Goal: Task Accomplishment & Management: Manage account settings

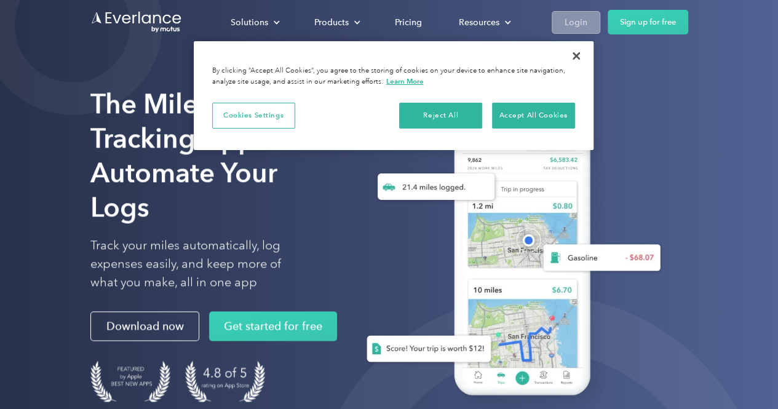
click at [568, 17] on div "Login" at bounding box center [576, 22] width 23 height 15
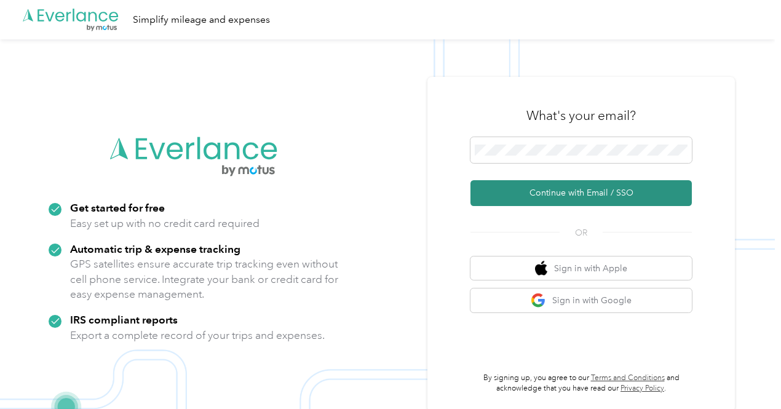
click at [559, 205] on button "Continue with Email / SSO" at bounding box center [580, 193] width 221 height 26
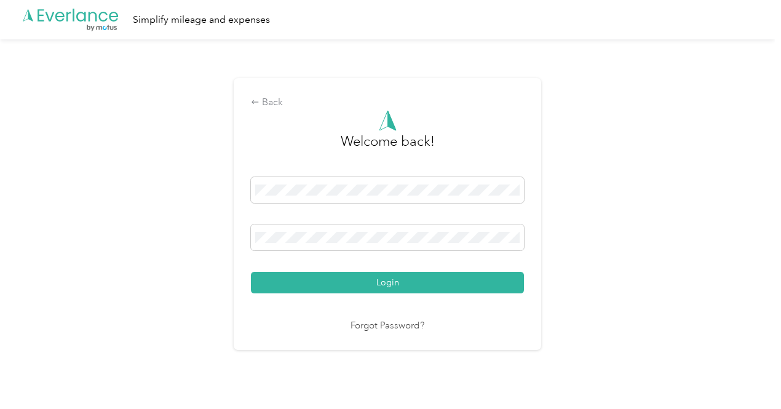
click at [378, 293] on div "Welcome back! Login Forgot Password?" at bounding box center [387, 221] width 273 height 223
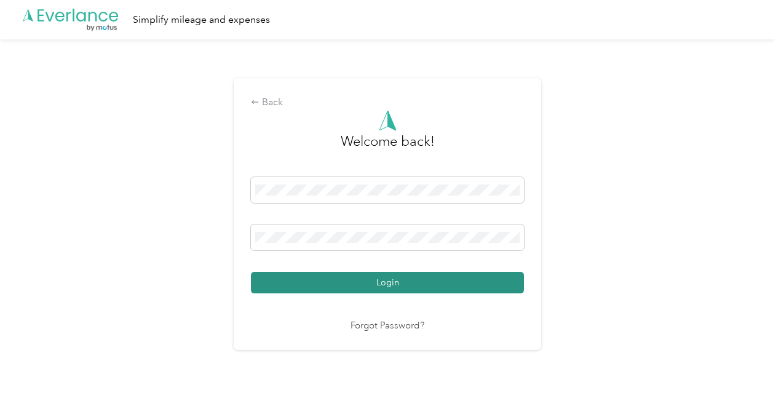
click at [379, 281] on button "Login" at bounding box center [387, 283] width 273 height 22
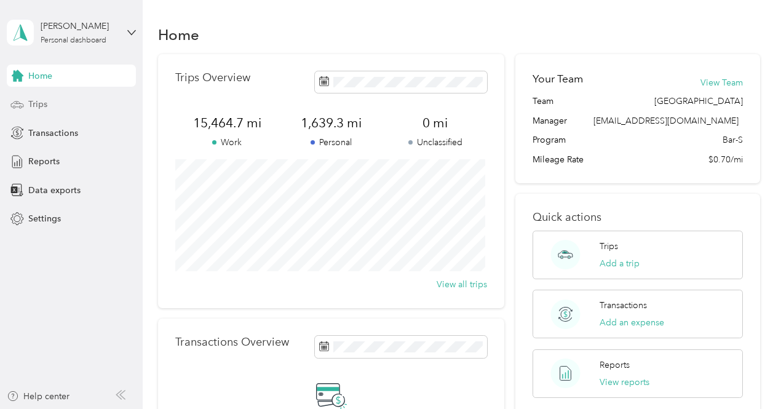
click at [58, 98] on div "Trips" at bounding box center [71, 104] width 129 height 22
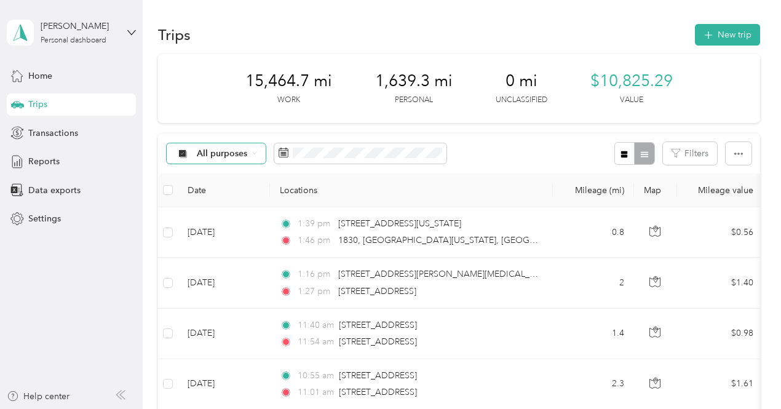
click at [225, 154] on span "All purposes" at bounding box center [222, 153] width 51 height 9
click at [232, 212] on span "Bar-S" at bounding box center [227, 218] width 60 height 13
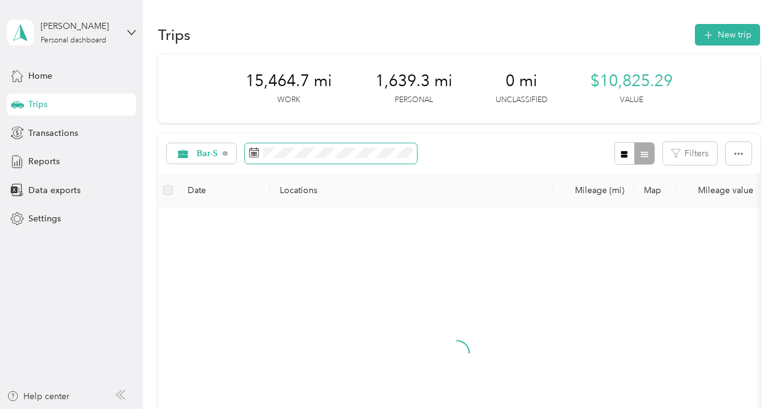
click at [301, 145] on span at bounding box center [331, 153] width 172 height 21
click at [301, 146] on span at bounding box center [331, 153] width 172 height 21
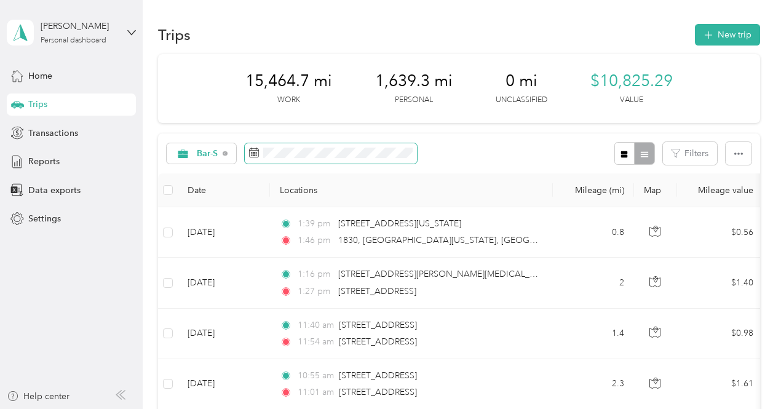
click at [338, 146] on span at bounding box center [331, 153] width 172 height 21
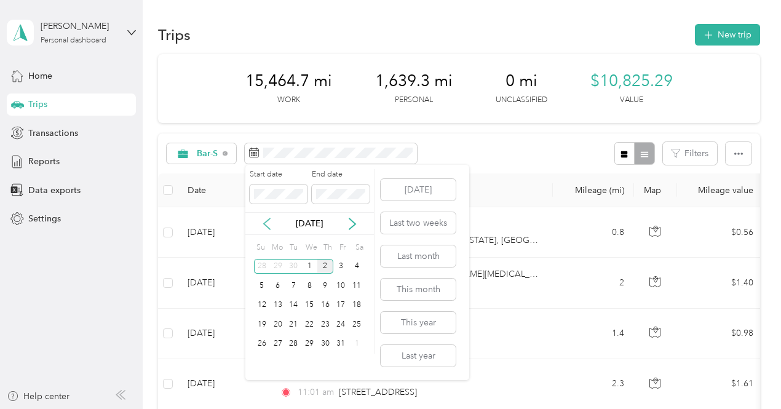
click at [268, 219] on icon at bounding box center [267, 223] width 6 height 11
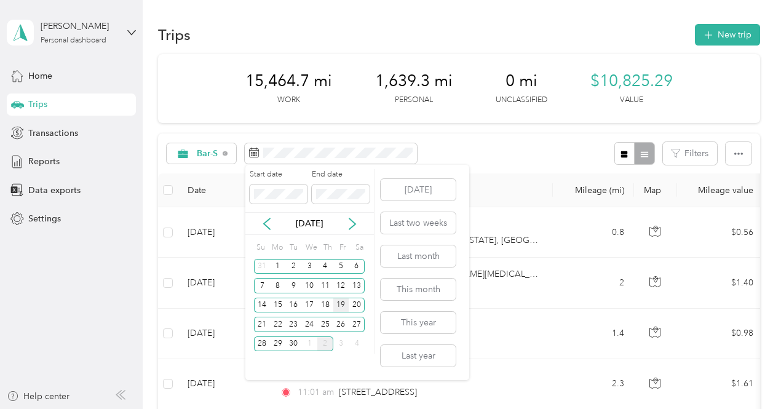
click at [343, 298] on div "19" at bounding box center [341, 305] width 16 height 15
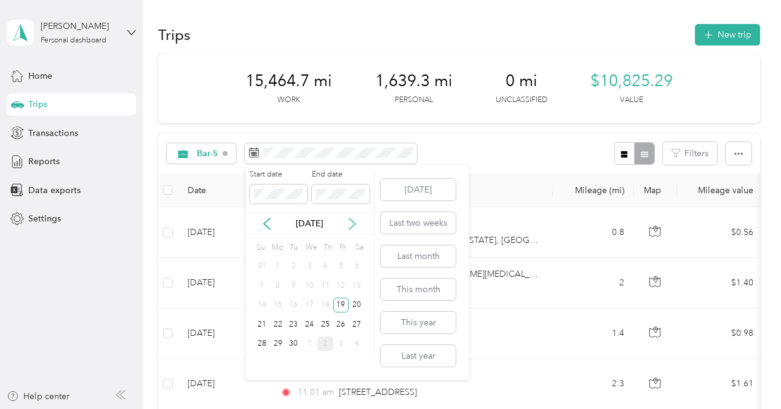
click at [352, 223] on icon at bounding box center [352, 224] width 12 height 12
click at [327, 264] on div "2" at bounding box center [325, 266] width 16 height 15
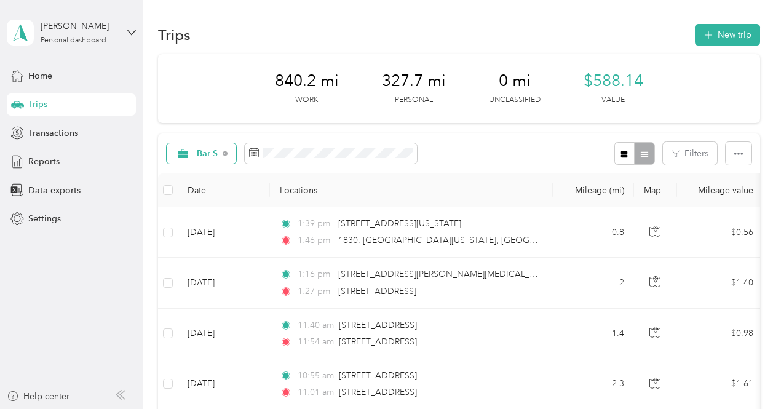
click at [215, 154] on span "Bar-S" at bounding box center [208, 153] width 22 height 9
click at [223, 232] on li "Personal" at bounding box center [212, 240] width 90 height 22
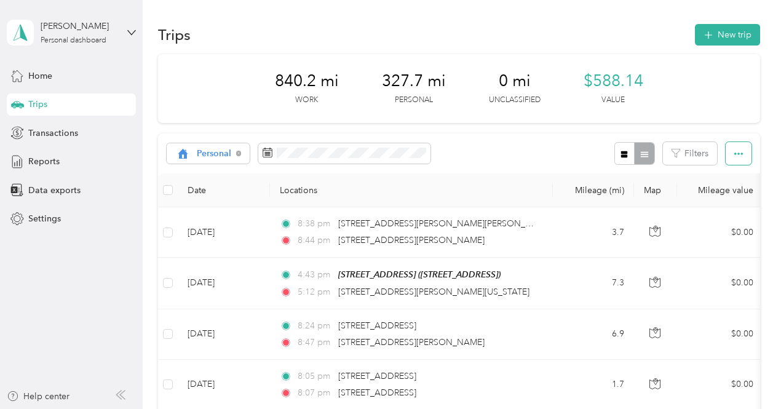
click at [735, 145] on button "button" at bounding box center [739, 153] width 26 height 23
click at [728, 169] on li "Select all" at bounding box center [721, 176] width 51 height 22
click at [724, 169] on li "Select all" at bounding box center [721, 176] width 51 height 22
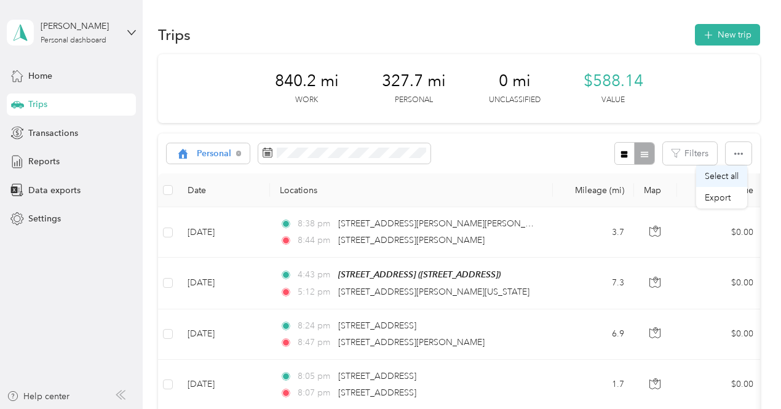
click at [724, 169] on li "Select all" at bounding box center [721, 176] width 51 height 22
drag, startPoint x: 724, startPoint y: 169, endPoint x: 686, endPoint y: 165, distance: 38.3
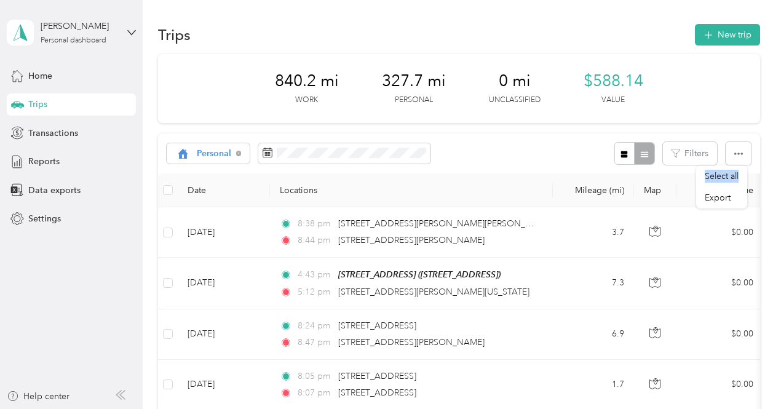
click at [686, 165] on body "[PERSON_NAME] Personal dashboard Home Trips Transactions Reports Data exports S…" at bounding box center [387, 204] width 775 height 409
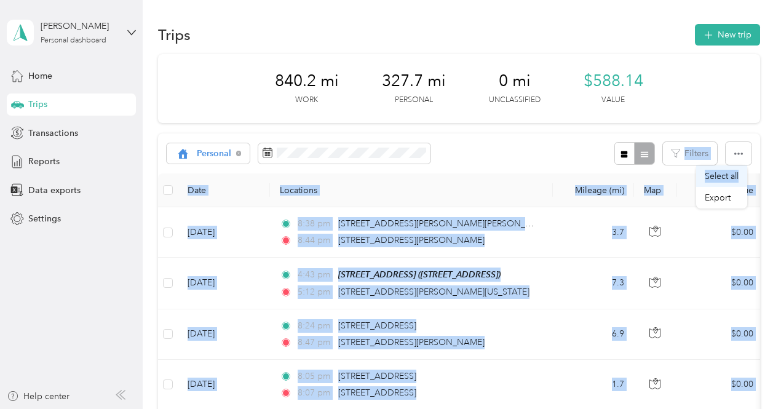
click at [711, 173] on span "Select all" at bounding box center [722, 176] width 34 height 10
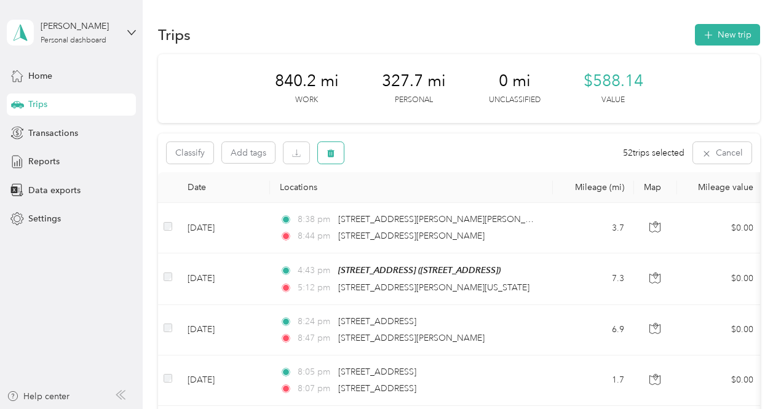
click at [334, 156] on icon "button" at bounding box center [331, 153] width 9 height 9
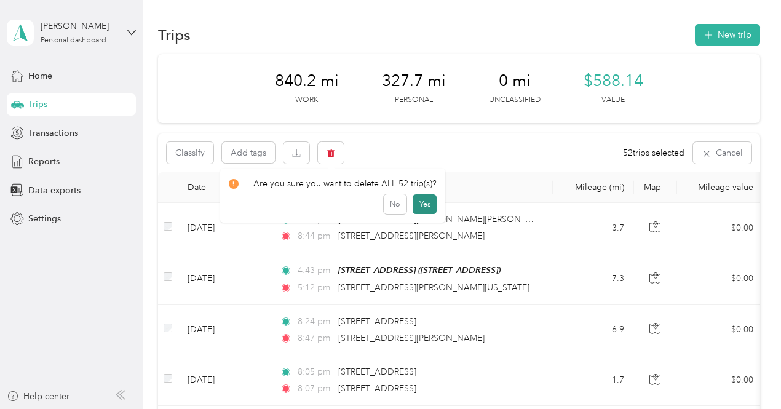
click at [424, 204] on button "Yes" at bounding box center [425, 204] width 24 height 20
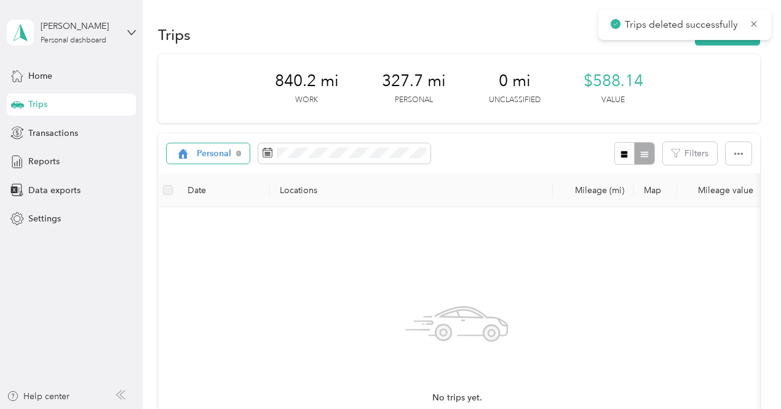
click at [229, 156] on span "Personal" at bounding box center [214, 153] width 35 height 9
click at [223, 220] on span "Bar-S" at bounding box center [222, 218] width 50 height 13
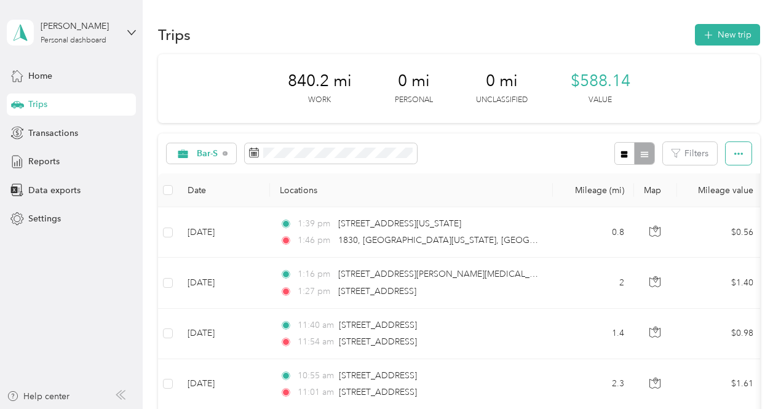
click at [729, 152] on button "button" at bounding box center [739, 153] width 26 height 23
click at [720, 200] on span "Export" at bounding box center [718, 197] width 26 height 10
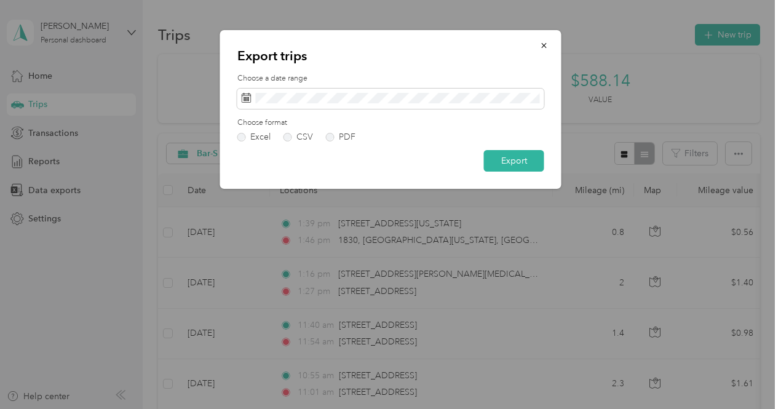
click at [331, 130] on div "Choose format Excel CSV PDF" at bounding box center [390, 129] width 307 height 24
click at [328, 131] on div "Choose format Excel CSV PDF" at bounding box center [390, 129] width 307 height 24
click at [329, 135] on label "PDF" at bounding box center [341, 137] width 30 height 9
click at [498, 164] on button "Export" at bounding box center [514, 161] width 60 height 22
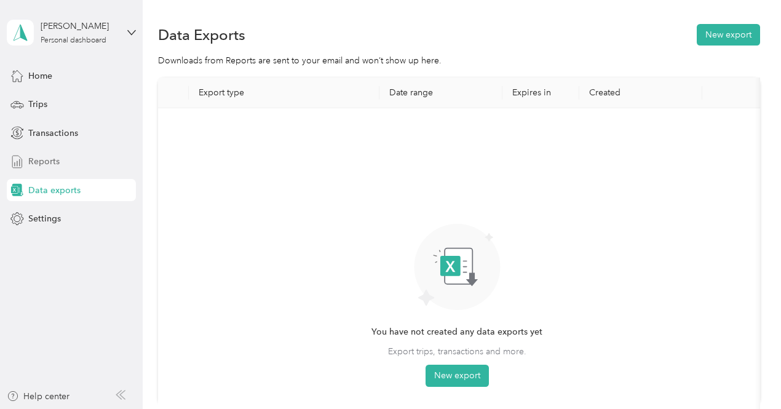
click at [34, 155] on span "Reports" at bounding box center [43, 161] width 31 height 13
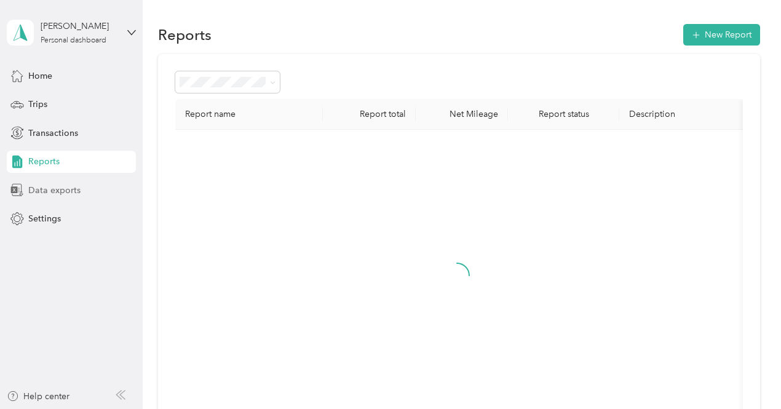
click at [54, 191] on span "Data exports" at bounding box center [54, 190] width 52 height 13
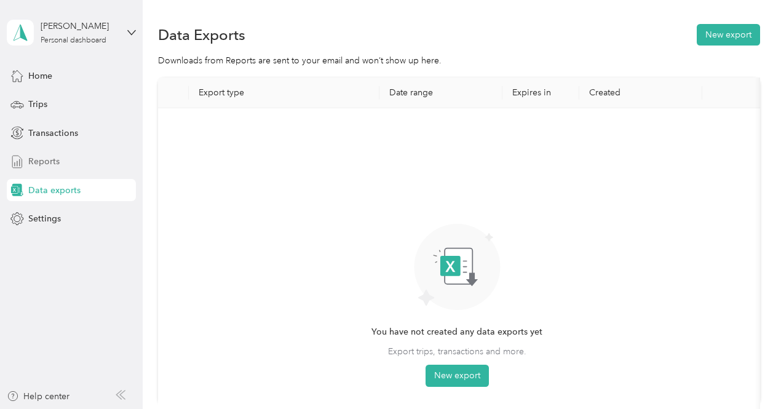
click at [87, 156] on div "Reports" at bounding box center [71, 162] width 129 height 22
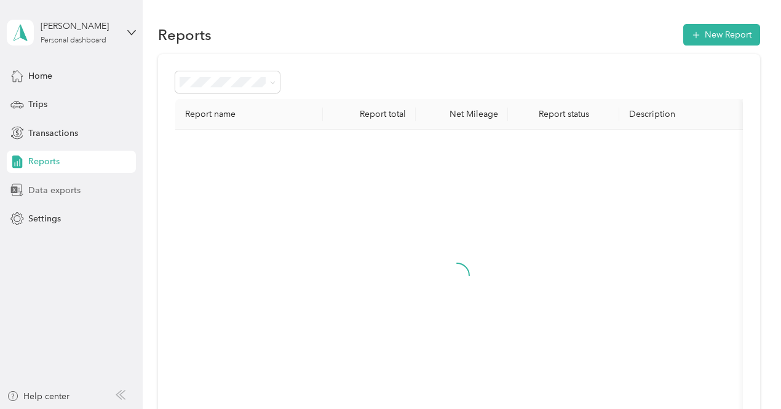
click at [78, 194] on span "Data exports" at bounding box center [54, 190] width 52 height 13
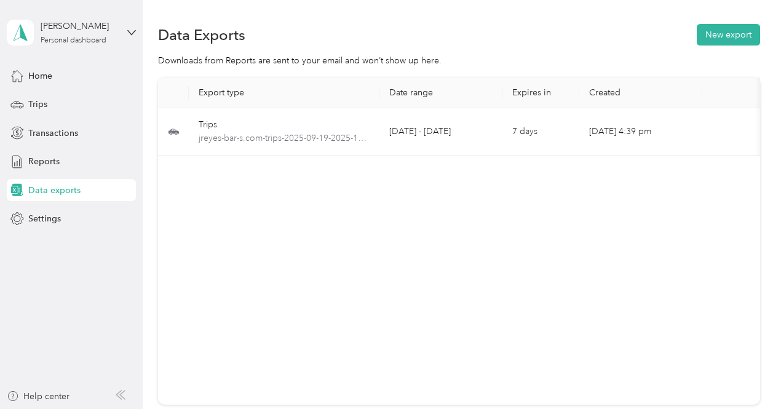
scroll to position [0, 69]
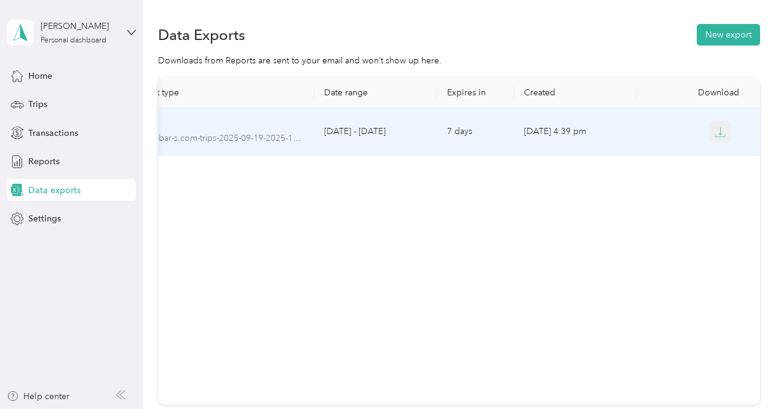
click at [720, 130] on icon "button" at bounding box center [720, 132] width 11 height 11
